Goal: Complete application form

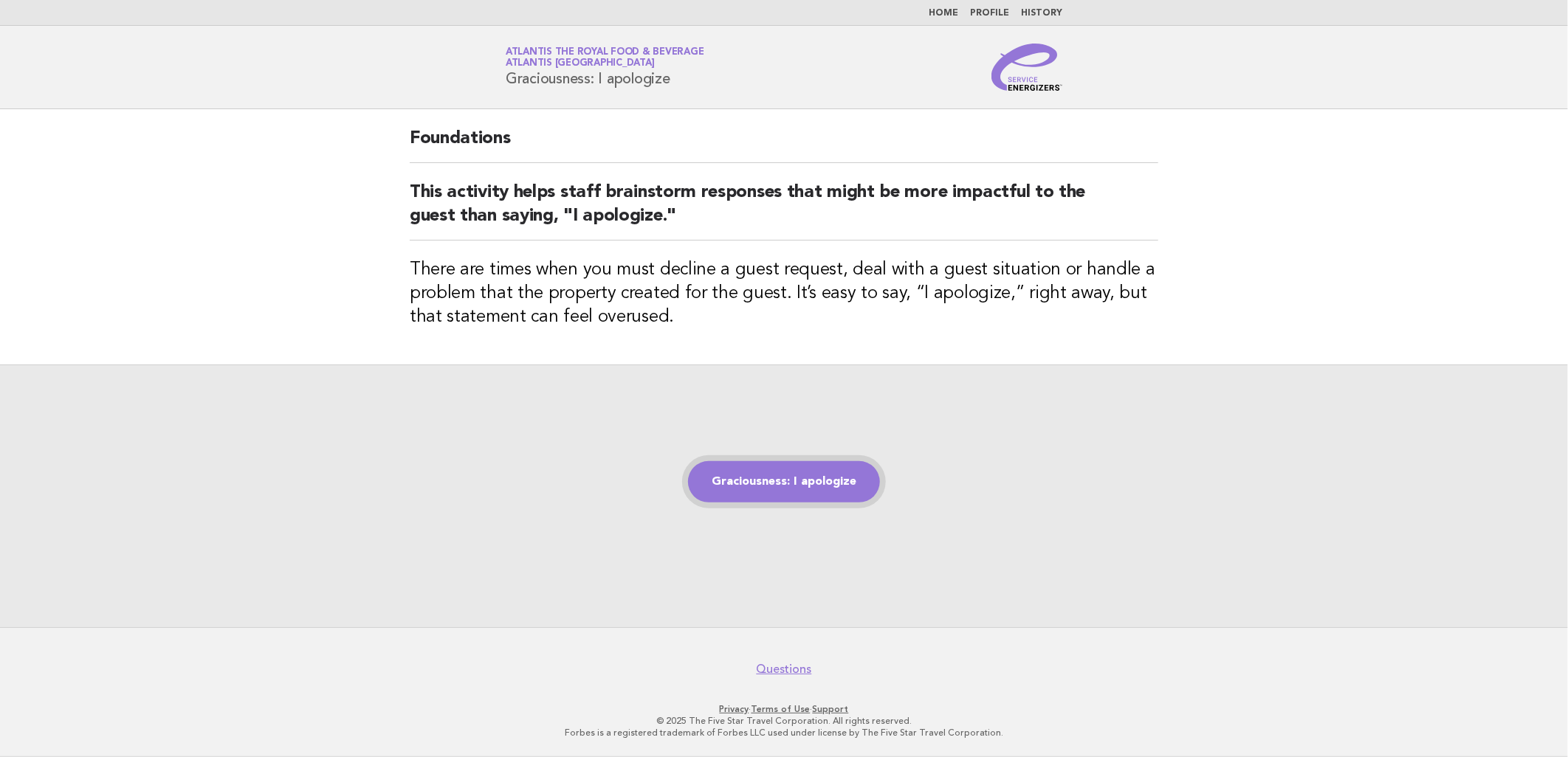
click at [822, 487] on link "Graciousness: I apologize" at bounding box center [784, 481] width 192 height 41
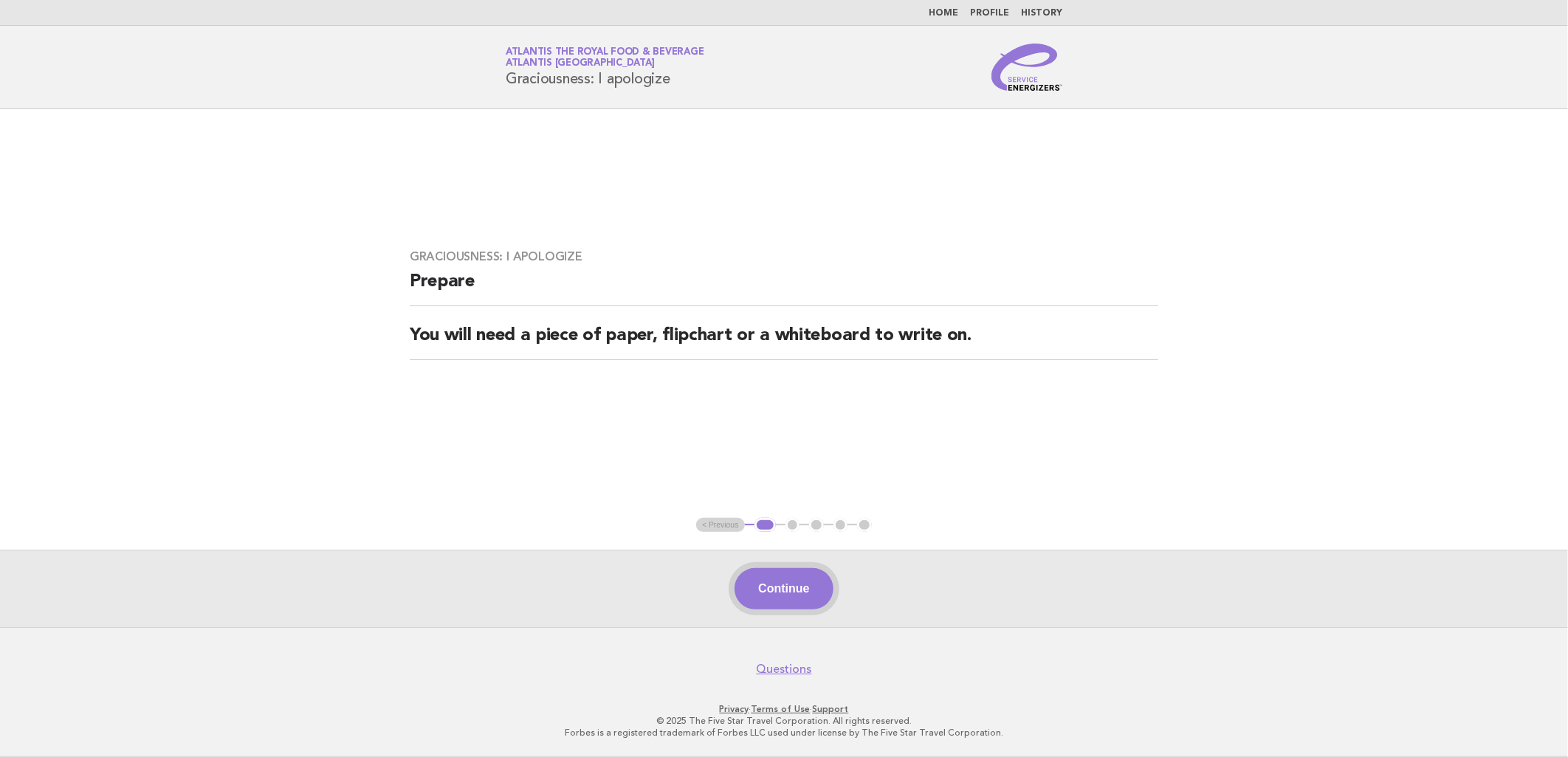
click at [791, 591] on button "Continue" at bounding box center [783, 589] width 98 height 41
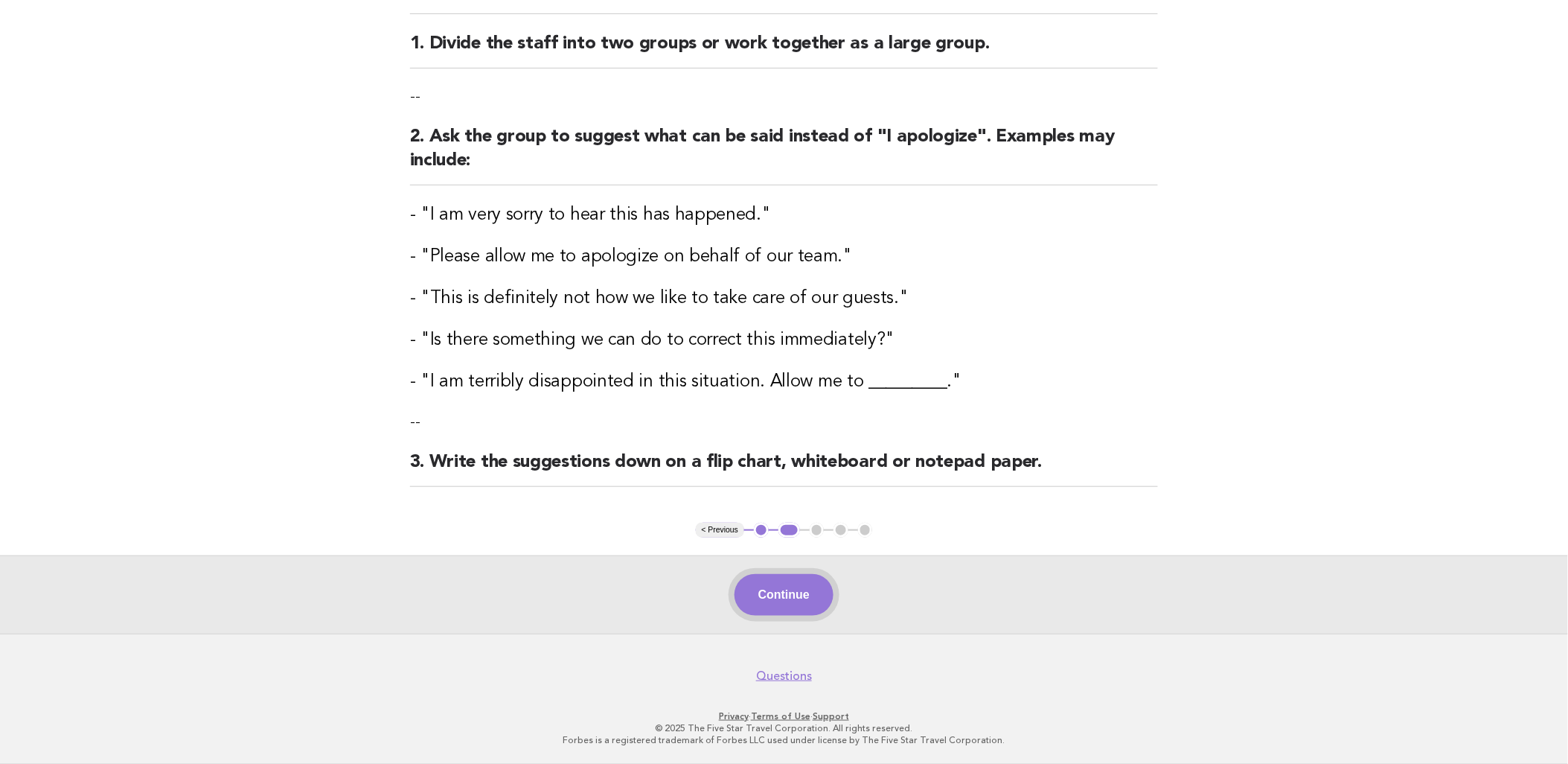
click at [765, 596] on button "Continue" at bounding box center [783, 594] width 99 height 42
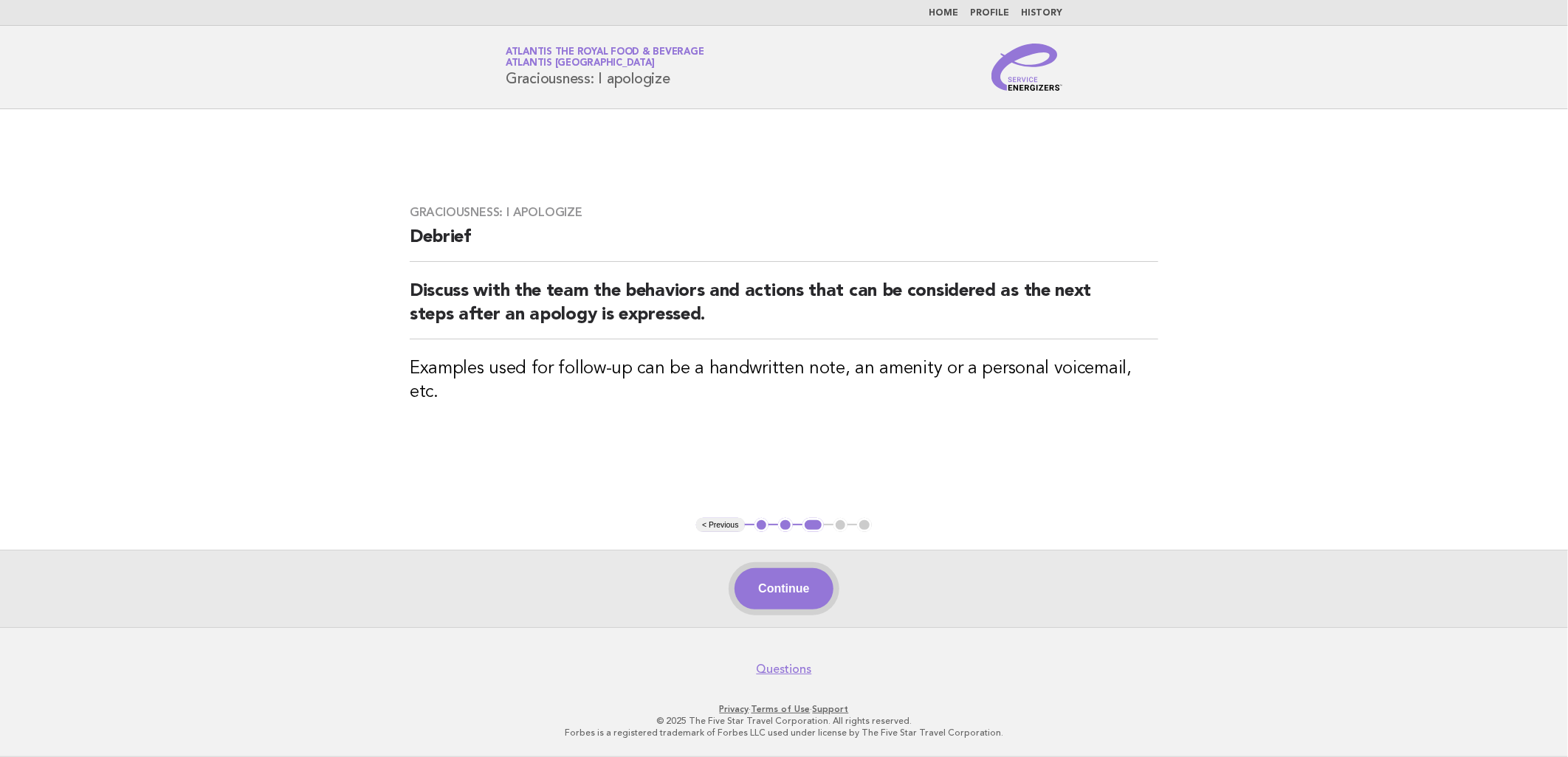
click at [760, 583] on button "Continue" at bounding box center [783, 589] width 98 height 41
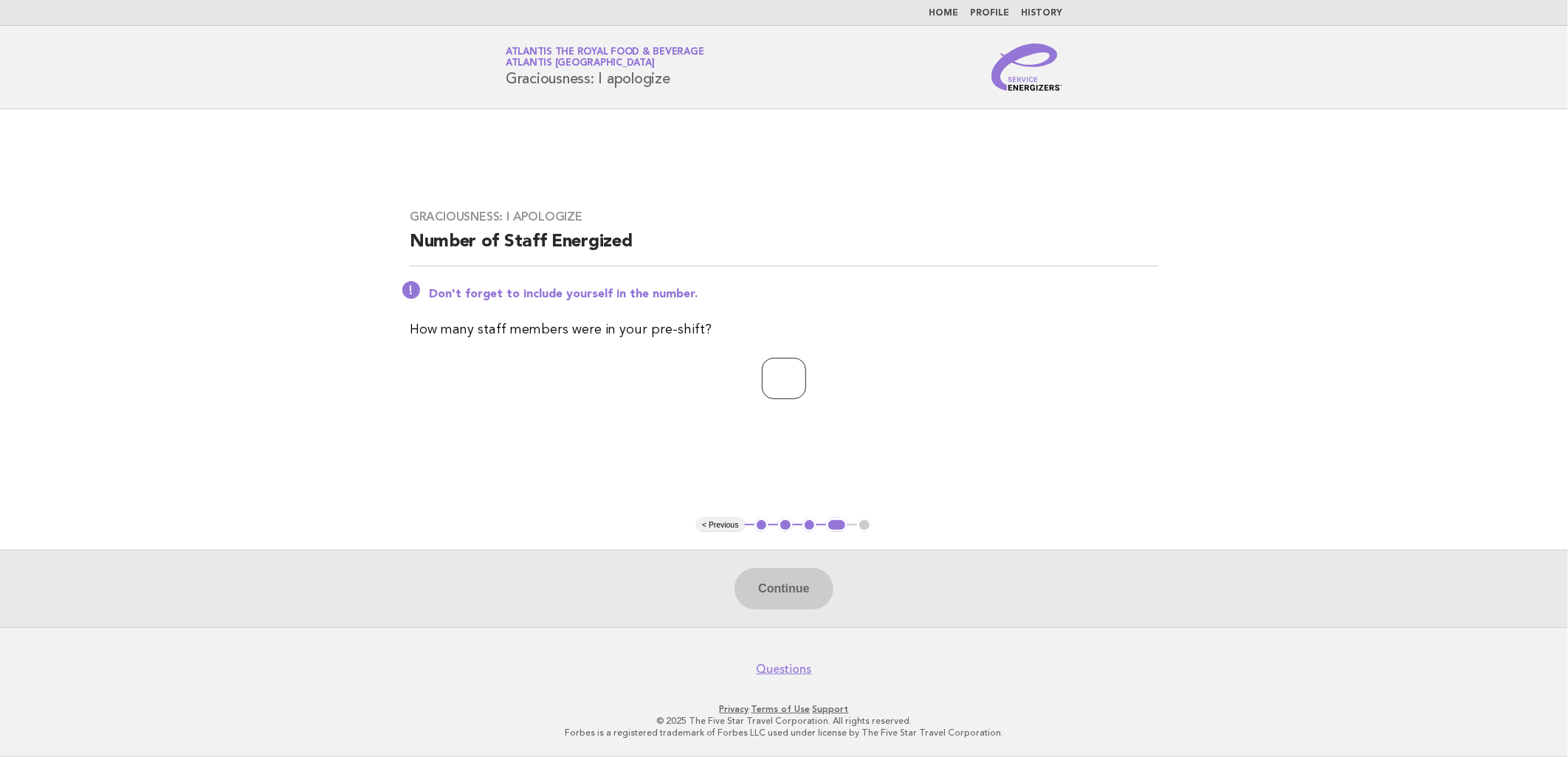
click at [762, 381] on input "number" at bounding box center [784, 378] width 44 height 41
type input "**"
click at [792, 577] on button "Continue" at bounding box center [783, 589] width 98 height 41
